Goal: Feedback & Contribution: Contribute content

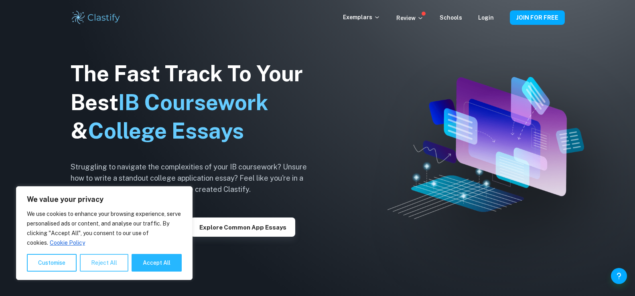
click at [99, 263] on button "Reject All" at bounding box center [104, 263] width 49 height 18
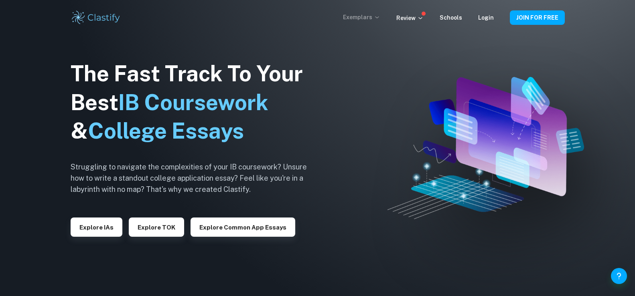
click at [375, 16] on p "Exemplars" at bounding box center [361, 17] width 37 height 9
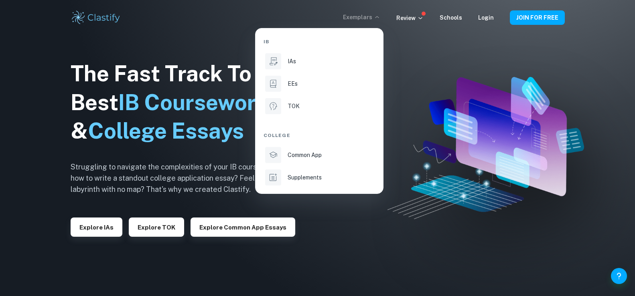
click at [420, 19] on div at bounding box center [317, 148] width 635 height 296
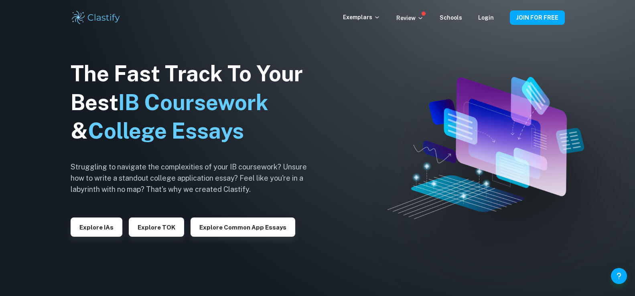
click at [420, 19] on icon at bounding box center [420, 18] width 6 height 6
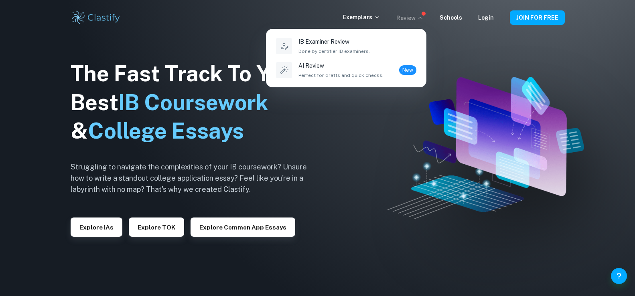
drag, startPoint x: 420, startPoint y: 19, endPoint x: 445, endPoint y: 19, distance: 24.9
click at [445, 19] on div at bounding box center [317, 148] width 635 height 296
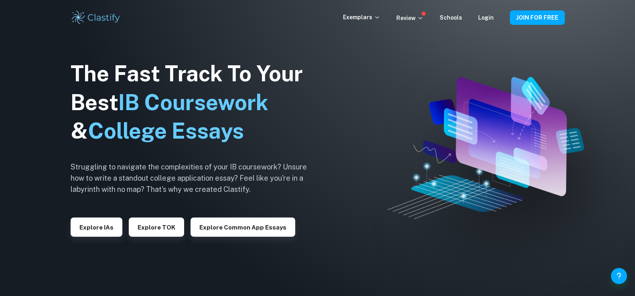
click at [464, 16] on div "Exemplars Review Schools Login" at bounding box center [426, 18] width 167 height 10
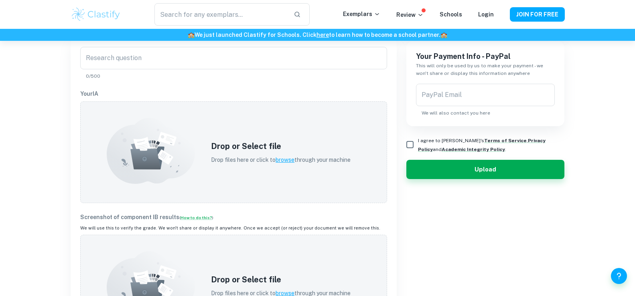
scroll to position [213, 0]
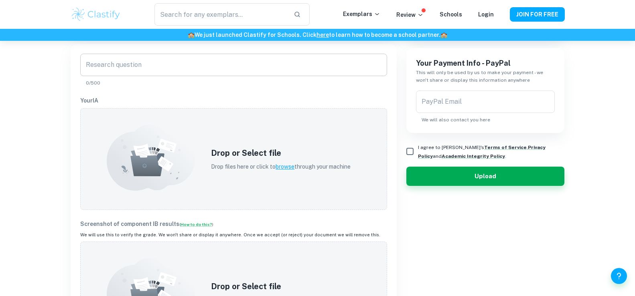
scroll to position [213, 0]
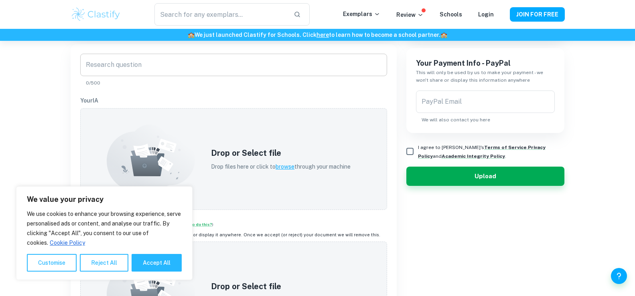
click at [141, 67] on input "Research question" at bounding box center [233, 65] width 307 height 22
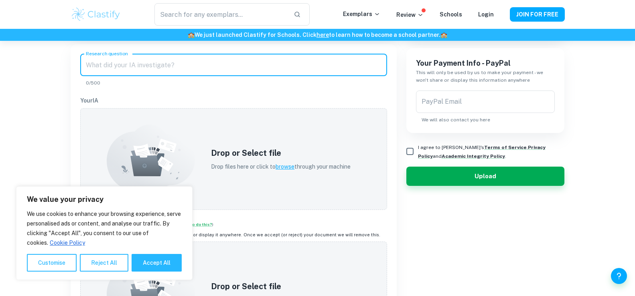
paste input "Is there a correlation between movies box office revenue and its success for th…"
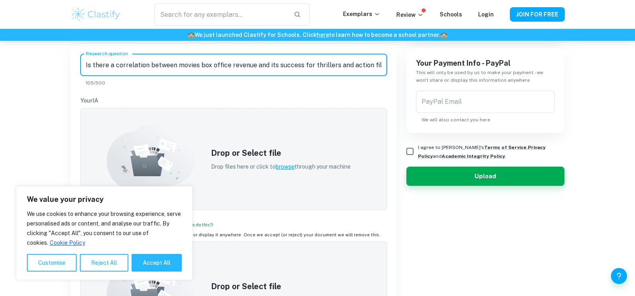
scroll to position [0, 6]
click at [109, 266] on button "Reject All" at bounding box center [104, 263] width 49 height 18
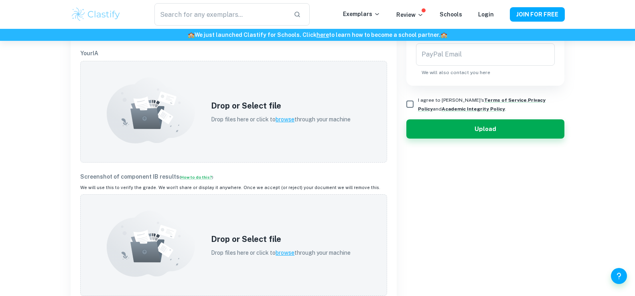
scroll to position [262, 0]
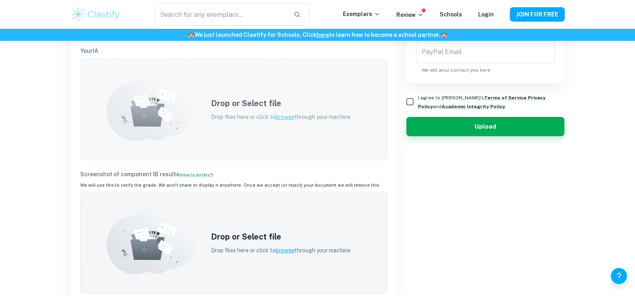
click at [281, 117] on span "browse" at bounding box center [284, 117] width 19 height 6
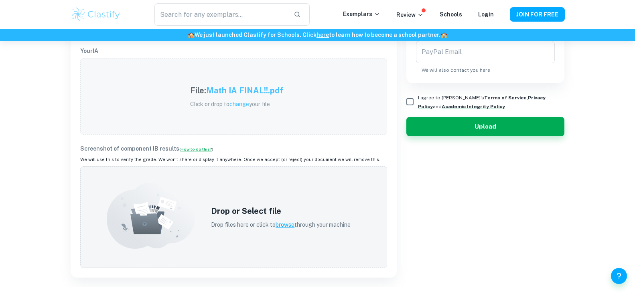
click at [194, 148] on link "How to do this?" at bounding box center [196, 149] width 32 height 5
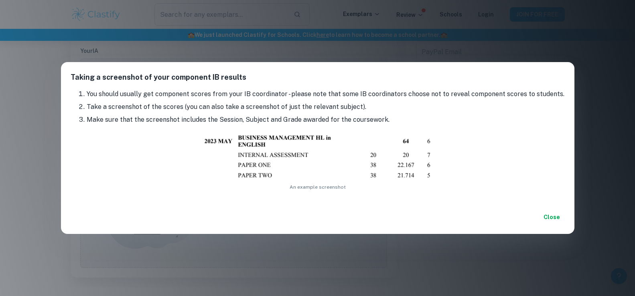
click at [41, 134] on div "Taking a screenshot of your component IB results You should usually get compone…" at bounding box center [317, 148] width 635 height 296
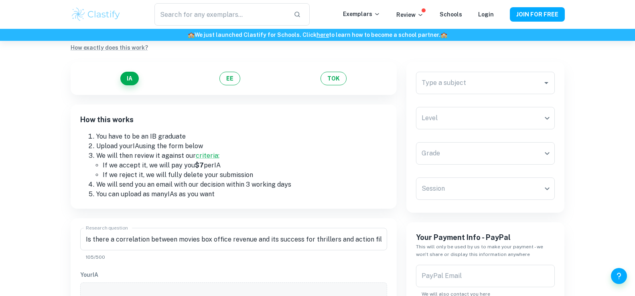
scroll to position [0, 0]
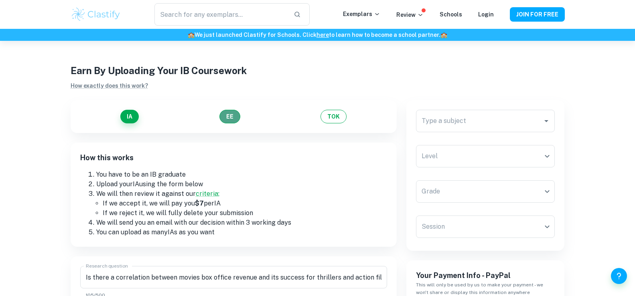
click at [225, 119] on button "EE" at bounding box center [229, 117] width 21 height 14
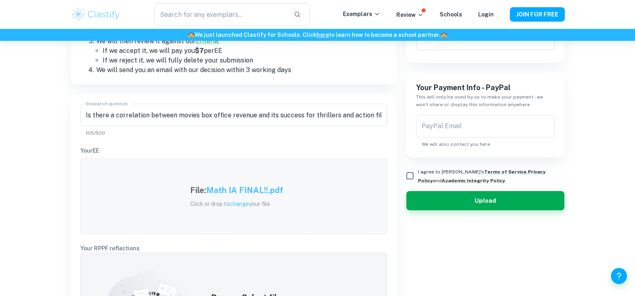
scroll to position [179, 0]
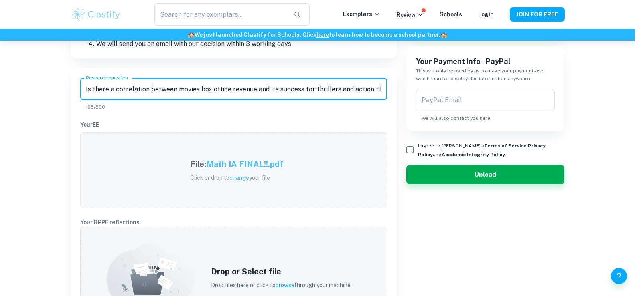
drag, startPoint x: 364, startPoint y: 92, endPoint x: 4, endPoint y: 71, distance: 360.3
click at [4, 71] on div "Earn By Uploading Your IB Coursework How exactly does this work? IA EE TOK How …" at bounding box center [317, 282] width 635 height 841
type input "s"
click at [233, 179] on span "change" at bounding box center [239, 178] width 20 height 6
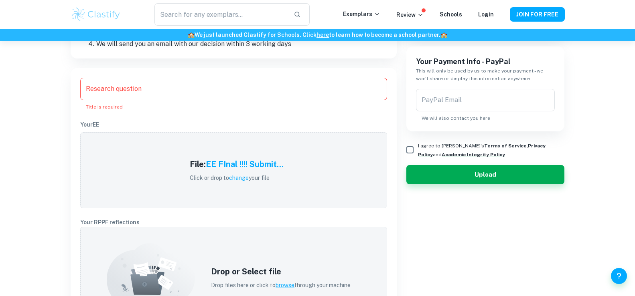
click at [163, 87] on input "Research question" at bounding box center [233, 89] width 307 height 22
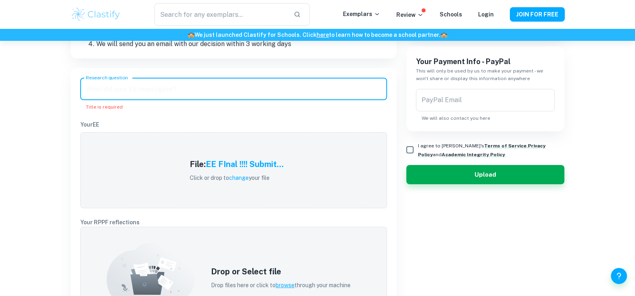
paste input "How emotions and mood are evoked and created through the use of cinematic techn…"
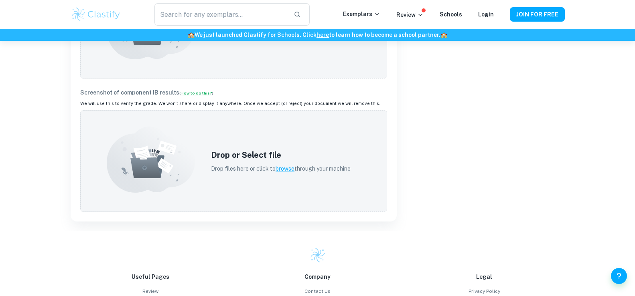
scroll to position [414, 0]
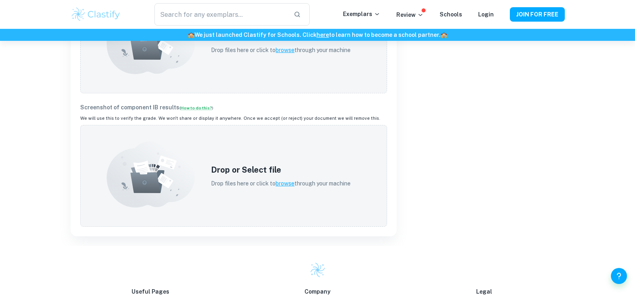
type input "How emotions and mood are evoked and created through the use of cinematic techn…"
click at [194, 109] on link "How to do this?" at bounding box center [196, 107] width 32 height 5
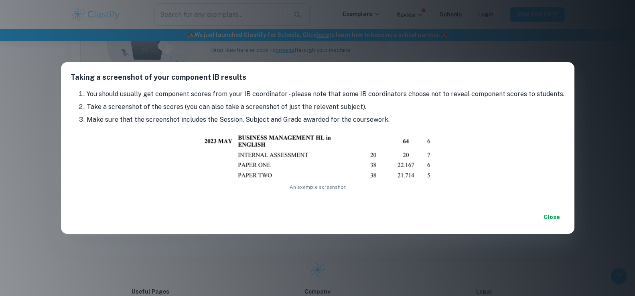
click at [269, 254] on div "Taking a screenshot of your component IB results You should usually get compone…" at bounding box center [317, 148] width 635 height 296
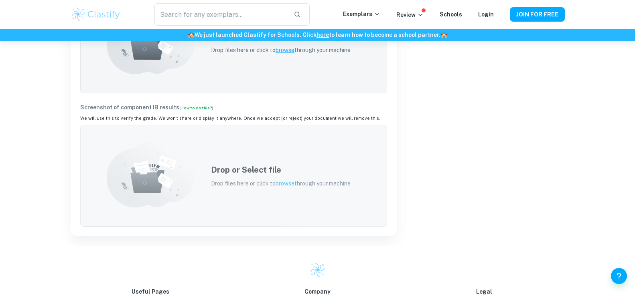
click at [283, 184] on span "browse" at bounding box center [284, 183] width 19 height 6
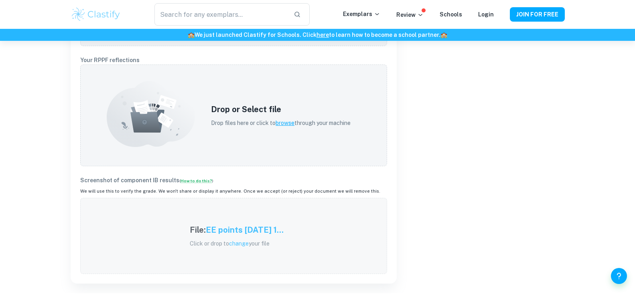
scroll to position [338, 0]
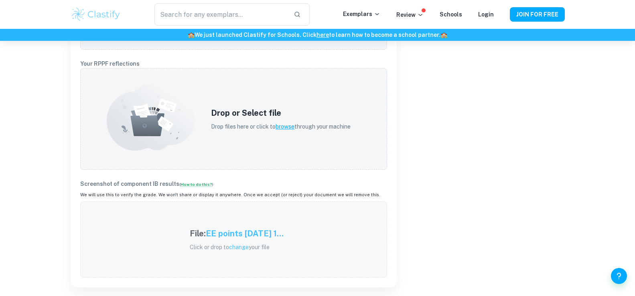
click at [118, 63] on p "Your RPPF reflections" at bounding box center [233, 63] width 307 height 9
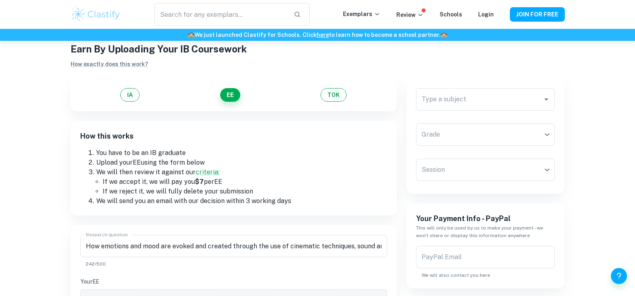
scroll to position [0, 0]
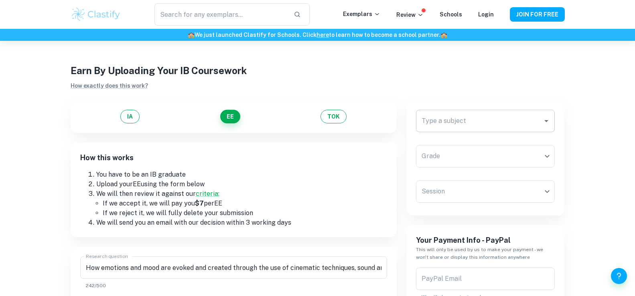
click at [537, 122] on input "Type a subject" at bounding box center [479, 120] width 120 height 15
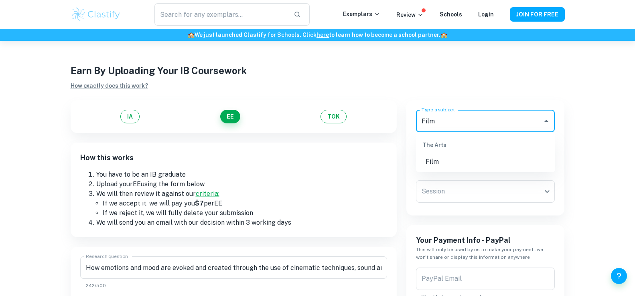
click at [512, 166] on li "Film" at bounding box center [485, 162] width 139 height 14
type input "Film"
click at [518, 161] on body "We value your privacy We use cookies to enhance your browsing experience, serve…" at bounding box center [317, 189] width 635 height 296
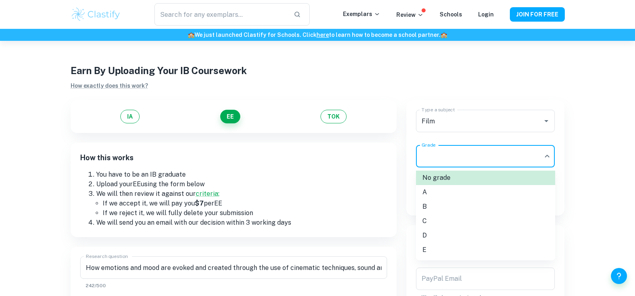
click at [492, 217] on li "C" at bounding box center [485, 221] width 139 height 14
type input "C"
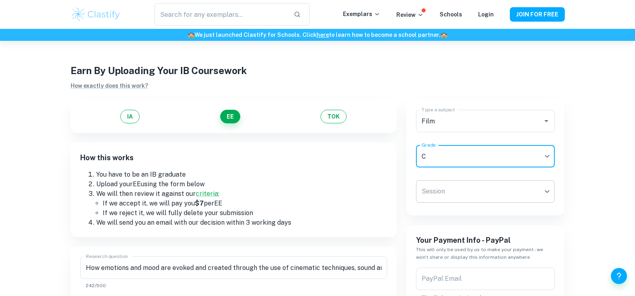
click at [522, 195] on body "We value your privacy We use cookies to enhance your browsing experience, serve…" at bounding box center [317, 189] width 635 height 296
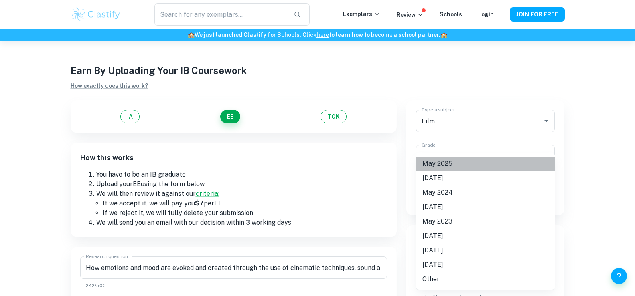
click at [513, 169] on li "May 2025" at bounding box center [485, 164] width 139 height 14
type input "M25"
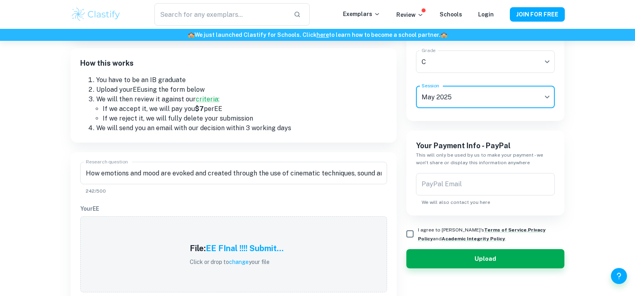
scroll to position [96, 0]
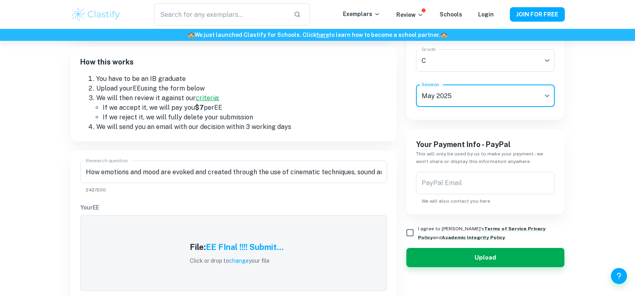
click at [203, 99] on link "criteria:" at bounding box center [208, 98] width 24 height 8
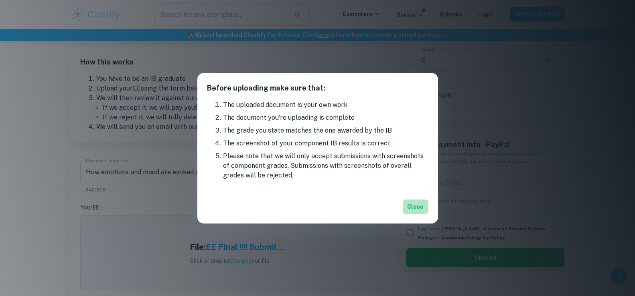
click at [416, 207] on button "Close" at bounding box center [416, 207] width 26 height 14
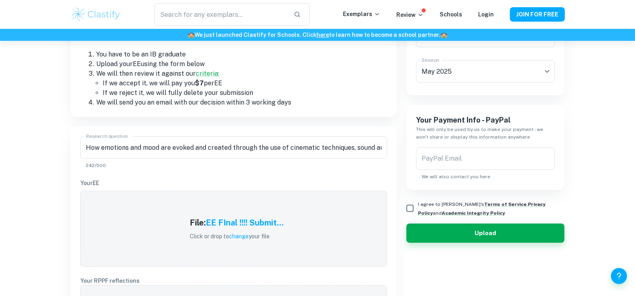
scroll to position [129, 0]
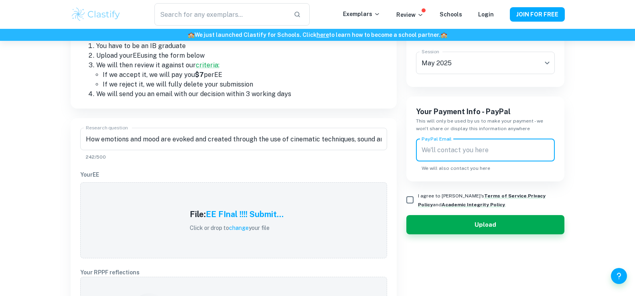
click at [510, 143] on input "PayPal Email" at bounding box center [485, 150] width 139 height 22
type input "zorepodibna@gmail.com"
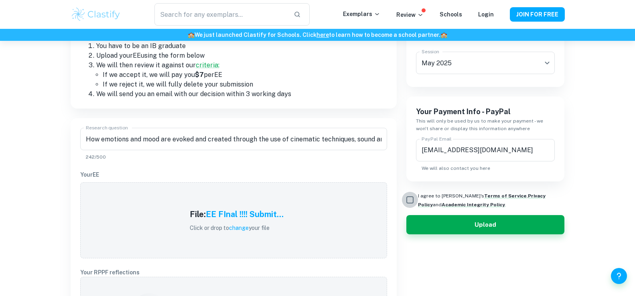
click at [412, 202] on input "I agree to Clastify's Terms of Service , Privacy Policy and Academic Integrity …" at bounding box center [410, 200] width 16 height 16
checkbox input "true"
click at [437, 219] on button "Upload" at bounding box center [485, 224] width 158 height 19
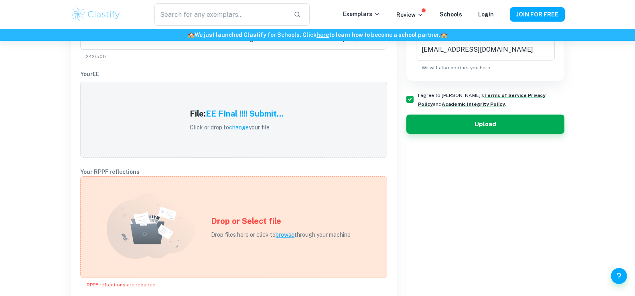
scroll to position [226, 0]
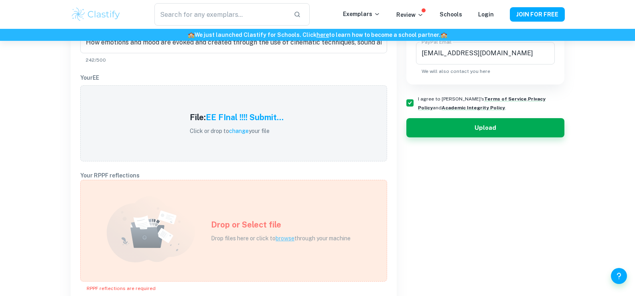
click at [280, 235] on span "browse" at bounding box center [284, 238] width 19 height 6
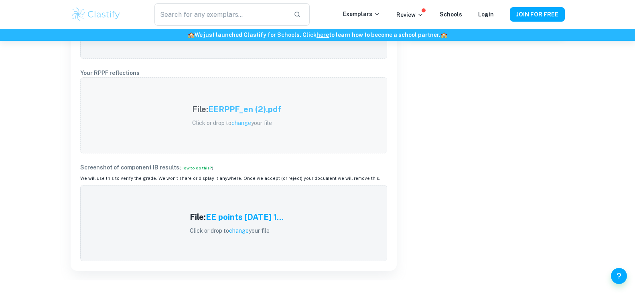
scroll to position [201, 0]
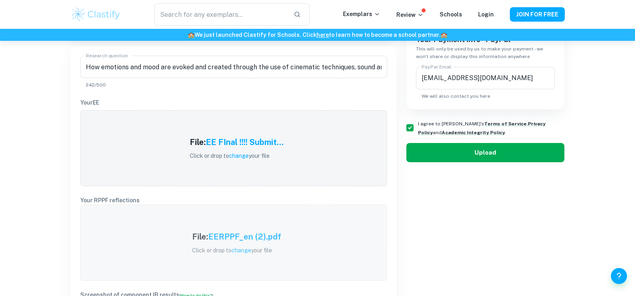
click at [541, 154] on button "Upload" at bounding box center [485, 152] width 158 height 19
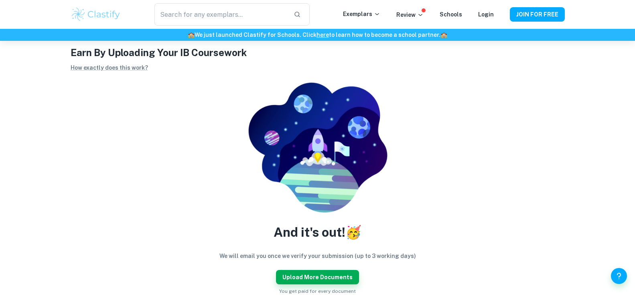
scroll to position [0, 0]
